Goal: Information Seeking & Learning: Learn about a topic

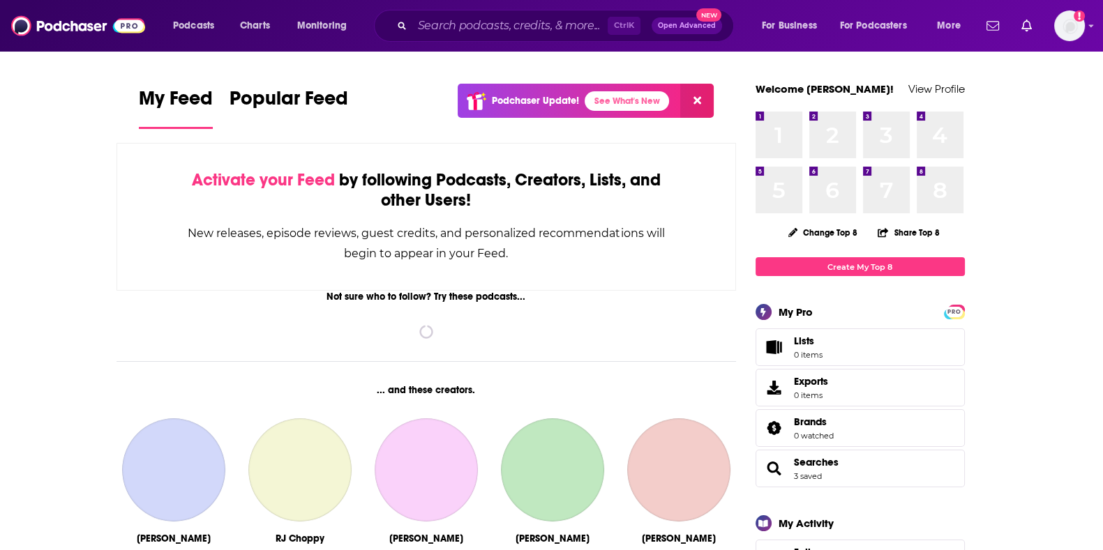
click at [455, 17] on input "Search podcasts, credits, & more..." at bounding box center [509, 26] width 195 height 22
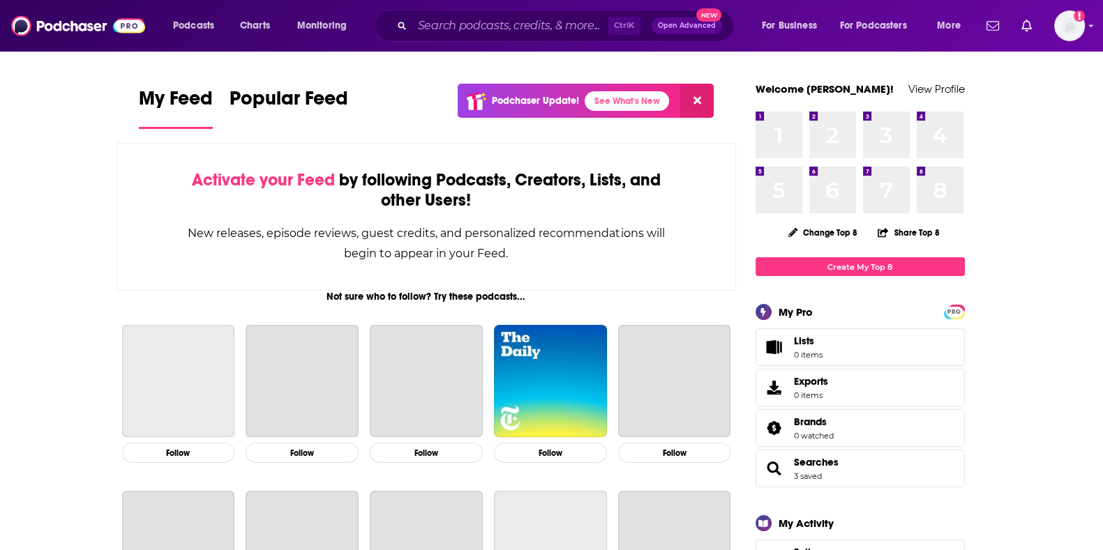
click at [458, 30] on input "Search podcasts, credits, & more..." at bounding box center [509, 26] width 195 height 22
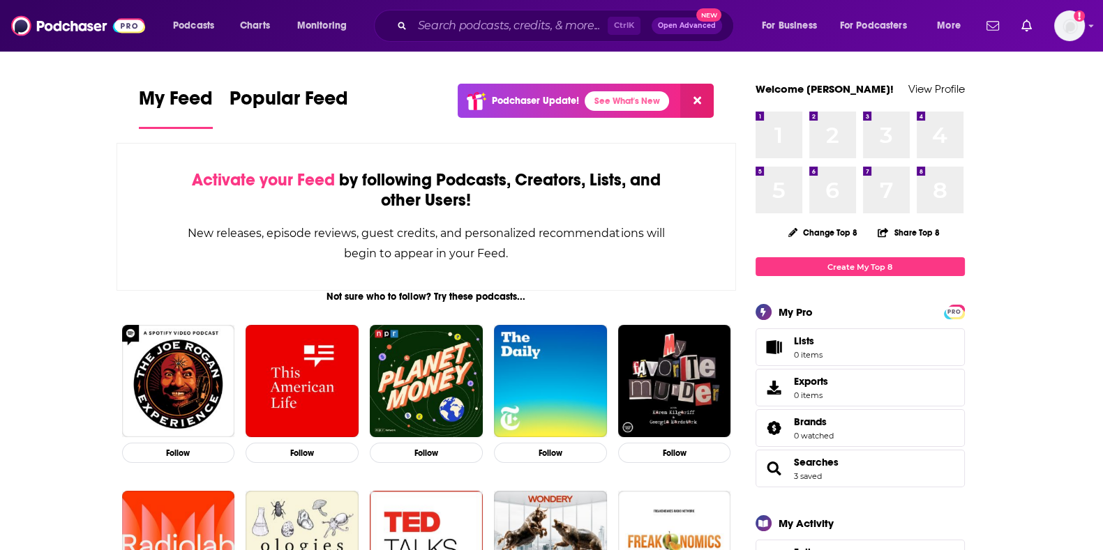
click at [487, 24] on input "Search podcasts, credits, & more..." at bounding box center [509, 26] width 195 height 22
click at [525, 22] on input "Search podcasts, credits, & more..." at bounding box center [509, 26] width 195 height 22
drag, startPoint x: 91, startPoint y: 87, endPoint x: 448, endPoint y: 99, distance: 357.4
click at [467, 24] on input "Search podcasts, credits, & more..." at bounding box center [509, 26] width 195 height 22
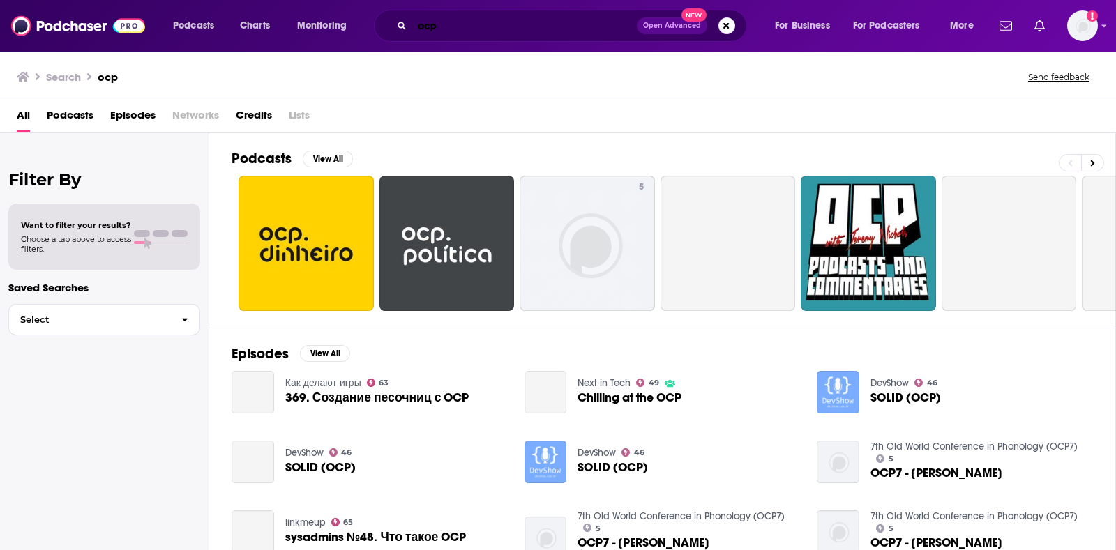
click at [541, 30] on input "ocp" at bounding box center [524, 26] width 225 height 22
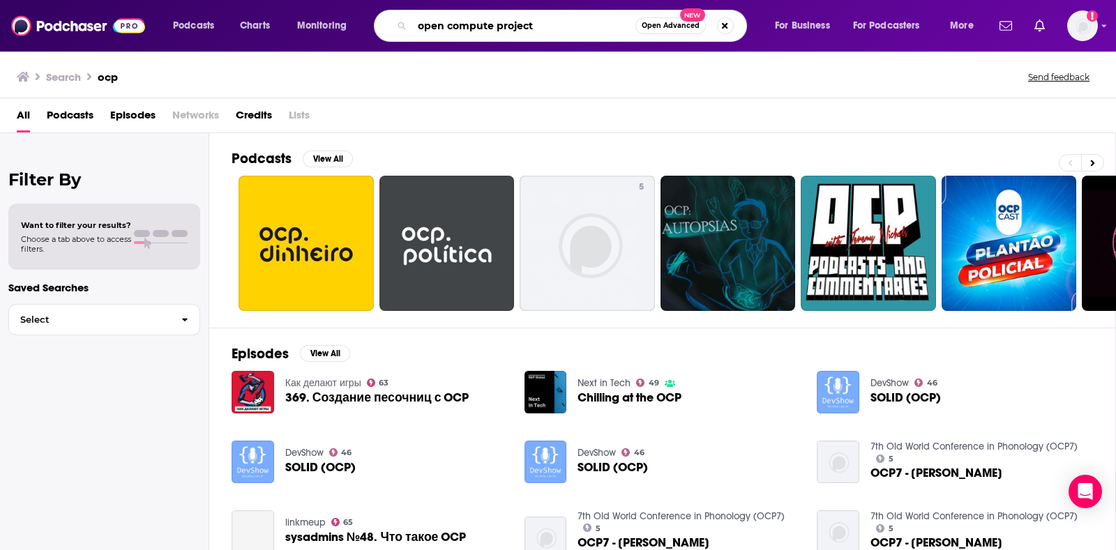
type input "open compute project"
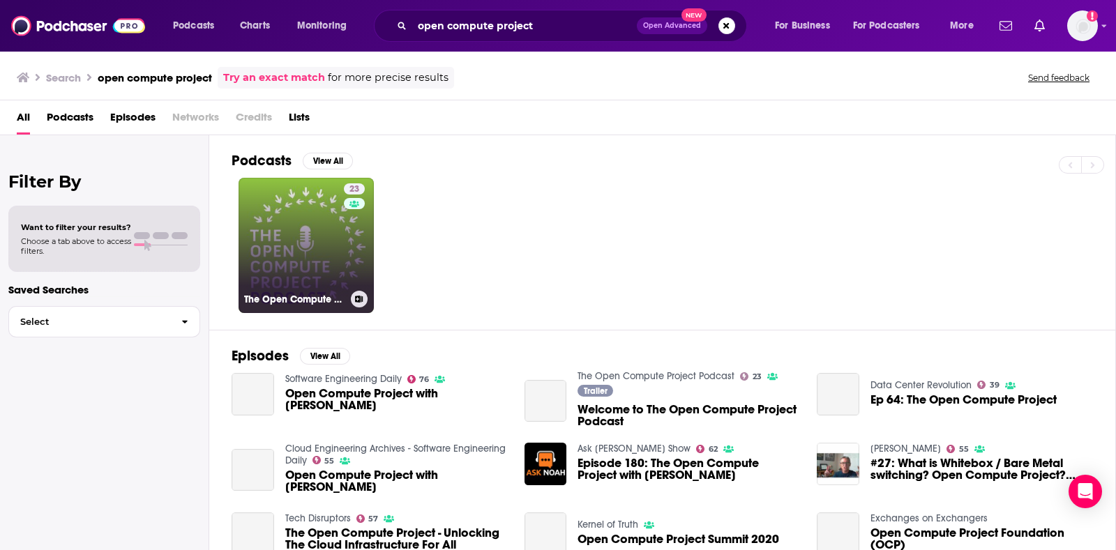
click at [312, 234] on link "23 The Open Compute Project Podcast" at bounding box center [306, 245] width 135 height 135
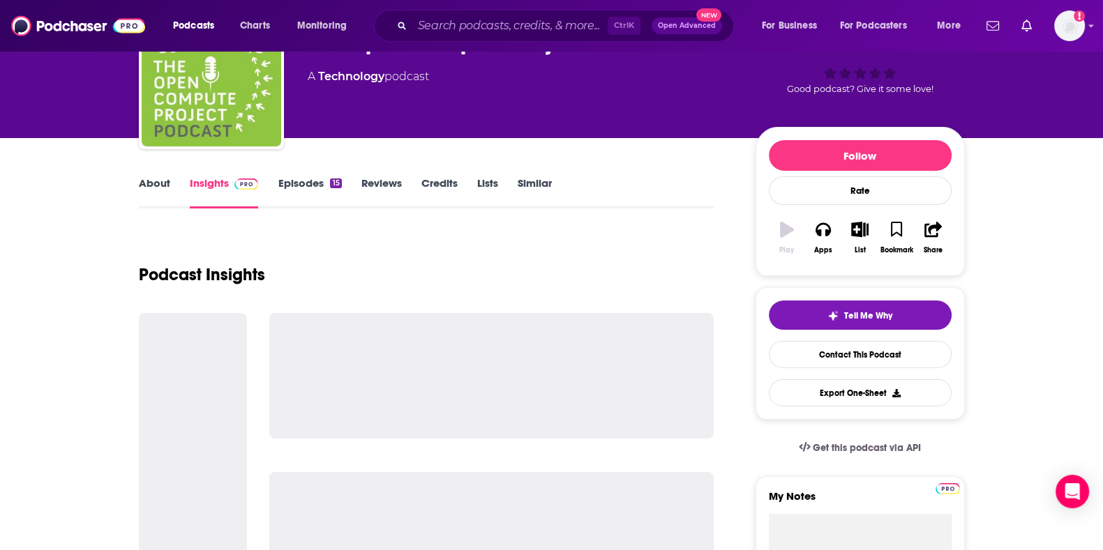
scroll to position [174, 0]
